Goal: Task Accomplishment & Management: Use online tool/utility

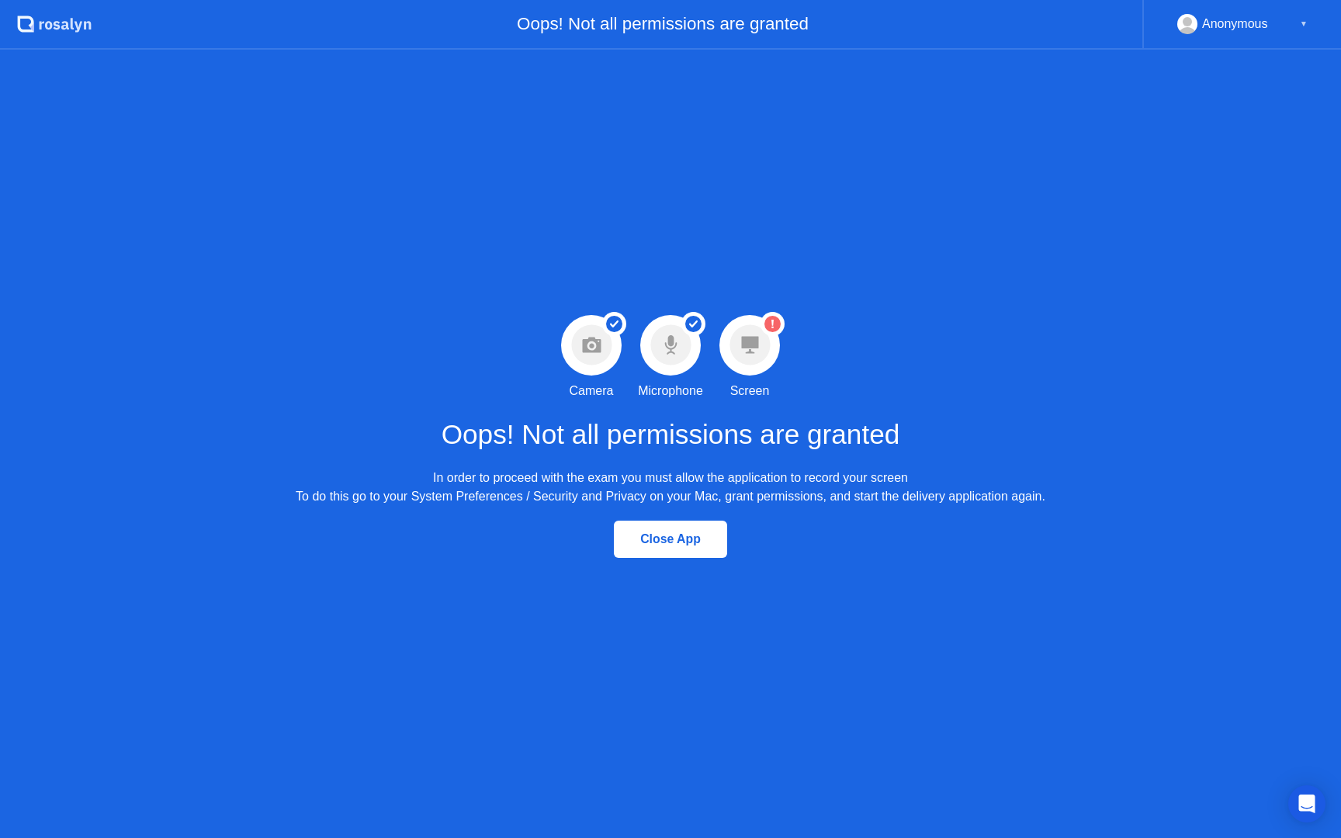
click at [771, 343] on div at bounding box center [749, 345] width 61 height 61
click at [1261, 36] on div "Anonymous ▼" at bounding box center [1241, 25] width 199 height 50
click at [1291, 23] on div "Anonymous ▼" at bounding box center [1242, 24] width 130 height 20
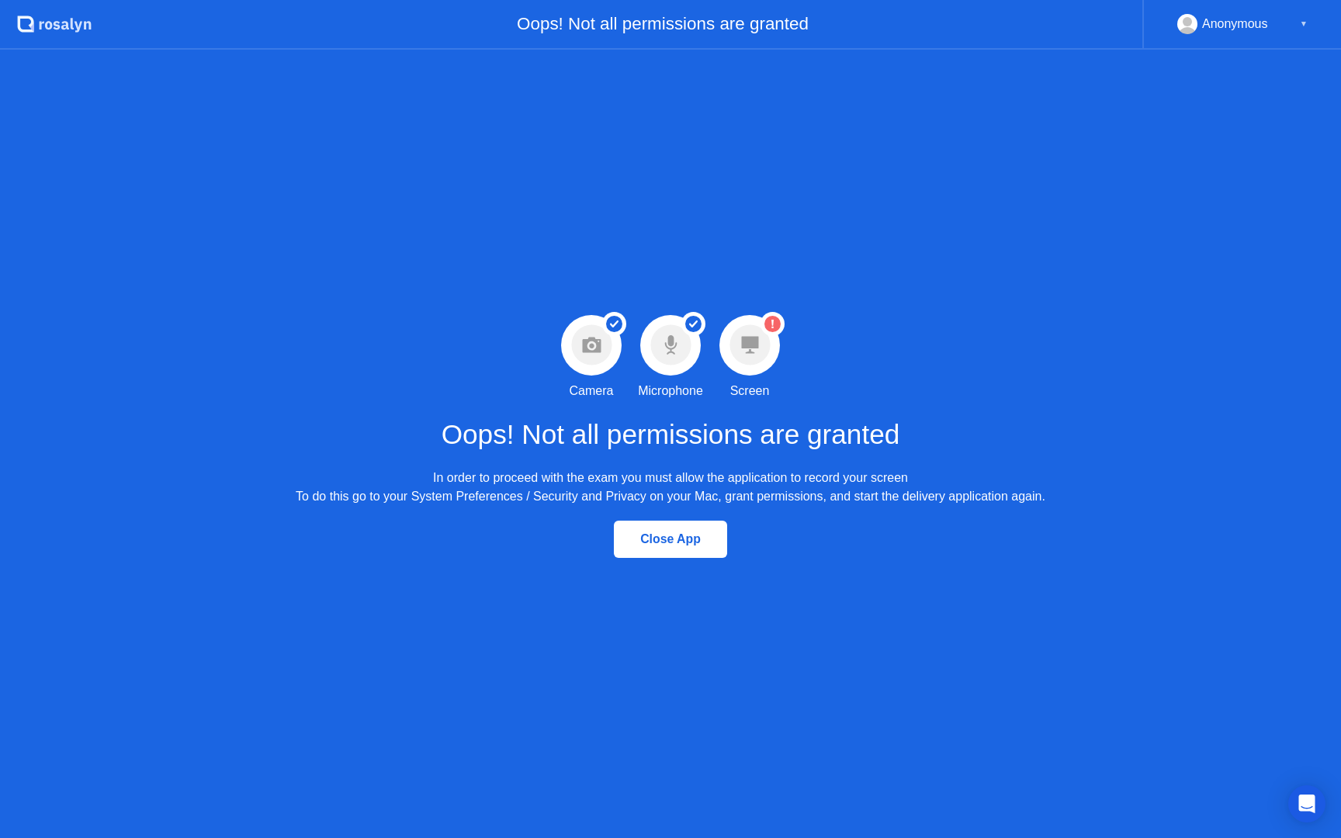
click at [858, 483] on div "In order to proceed with the exam you must allow the application to record your…" at bounding box center [671, 487] width 750 height 37
click at [782, 411] on div "Oops! Not all permissions are granted In order to proceed with the exam you mus…" at bounding box center [671, 453] width 750 height 106
click at [723, 322] on div "Warning Screen permission not granted Screen" at bounding box center [749, 357] width 79 height 85
click at [767, 365] on icon at bounding box center [750, 344] width 41 height 41
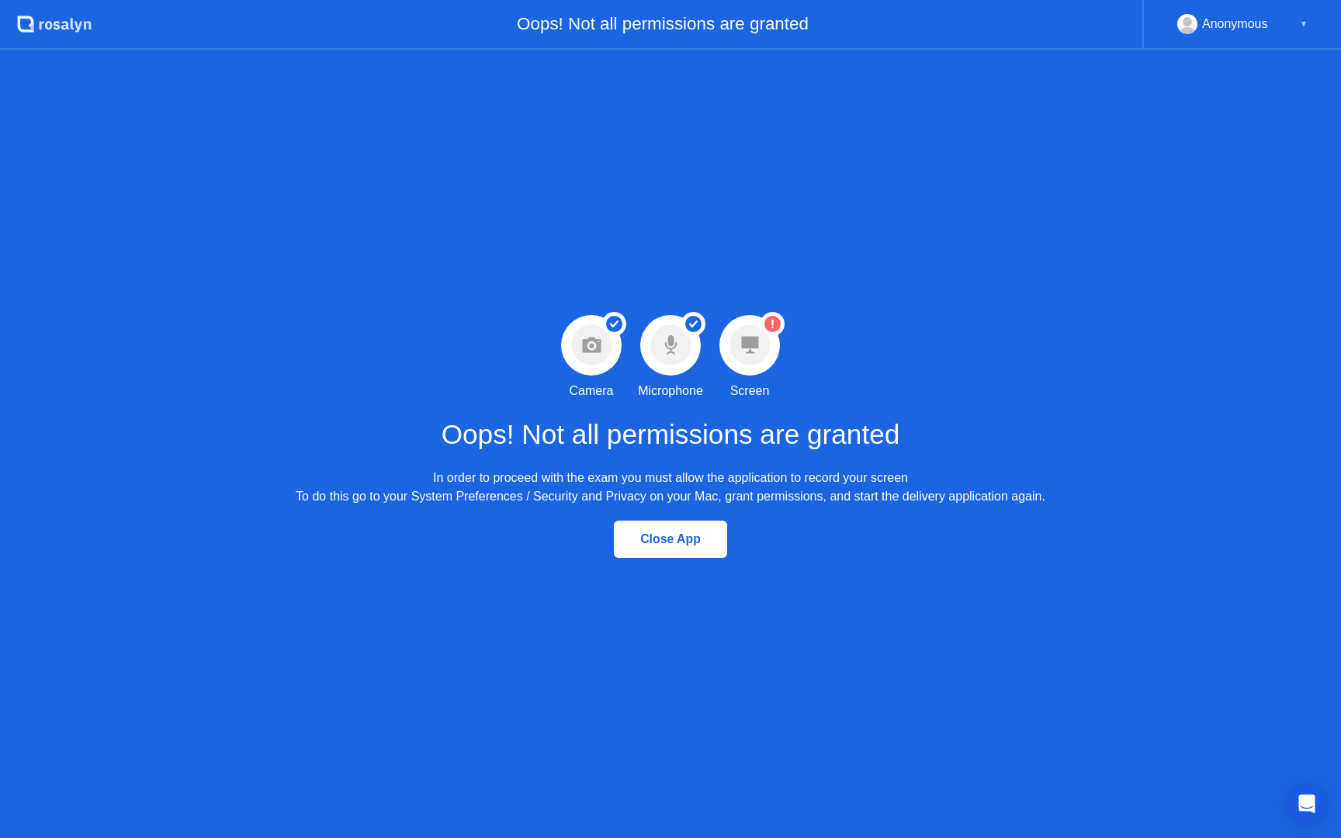
click at [767, 365] on icon at bounding box center [750, 344] width 41 height 41
click at [761, 348] on circle at bounding box center [750, 345] width 40 height 40
click at [673, 549] on button "Close App" at bounding box center [670, 539] width 113 height 37
